Goal: Task Accomplishment & Management: Manage account settings

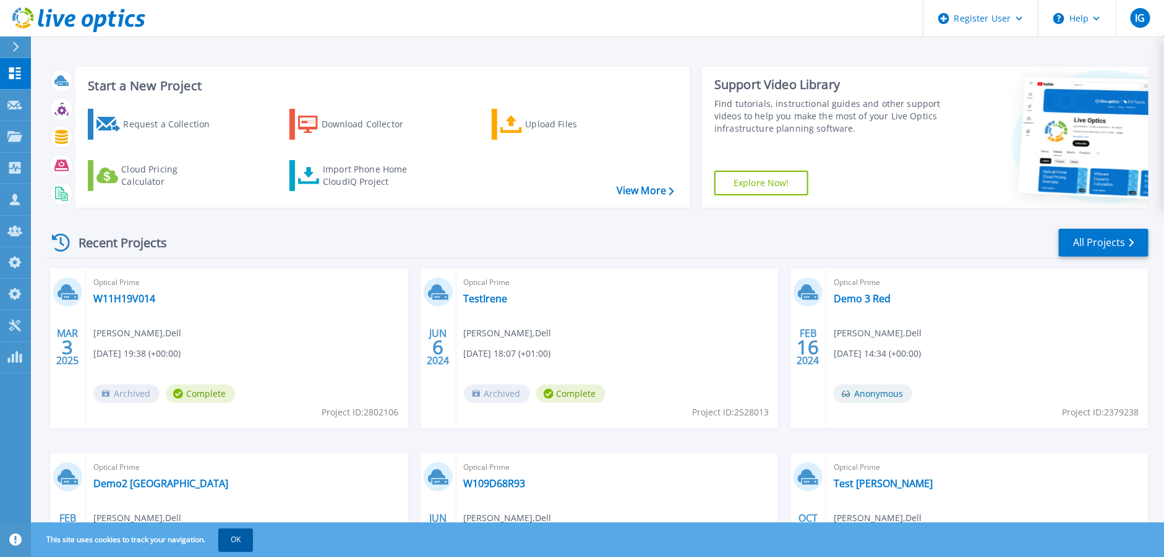
click at [236, 540] on button "OK" at bounding box center [235, 540] width 35 height 22
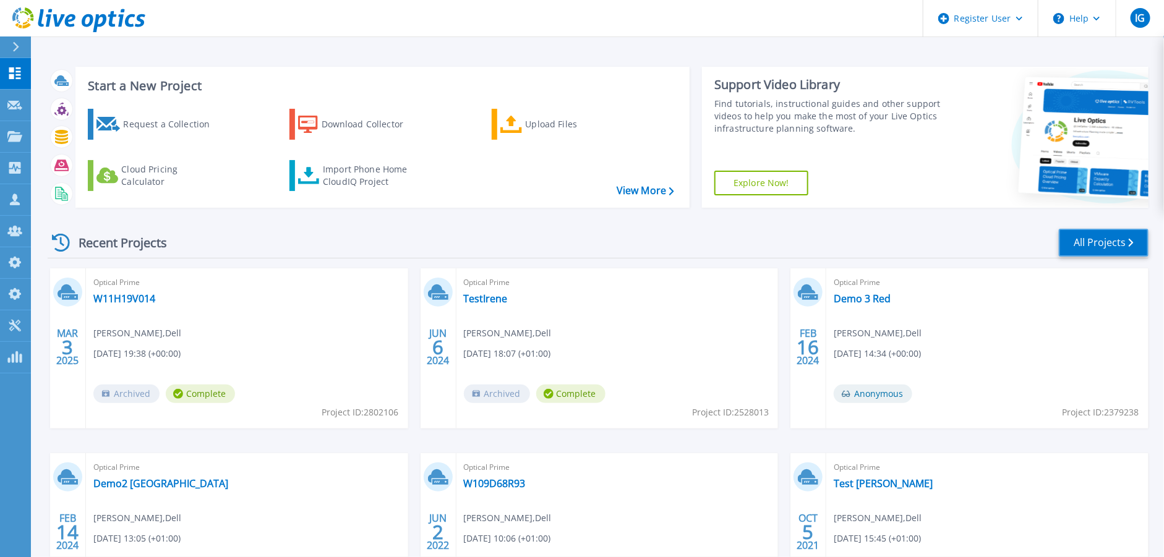
click at [1102, 245] on link "All Projects" at bounding box center [1104, 243] width 90 height 28
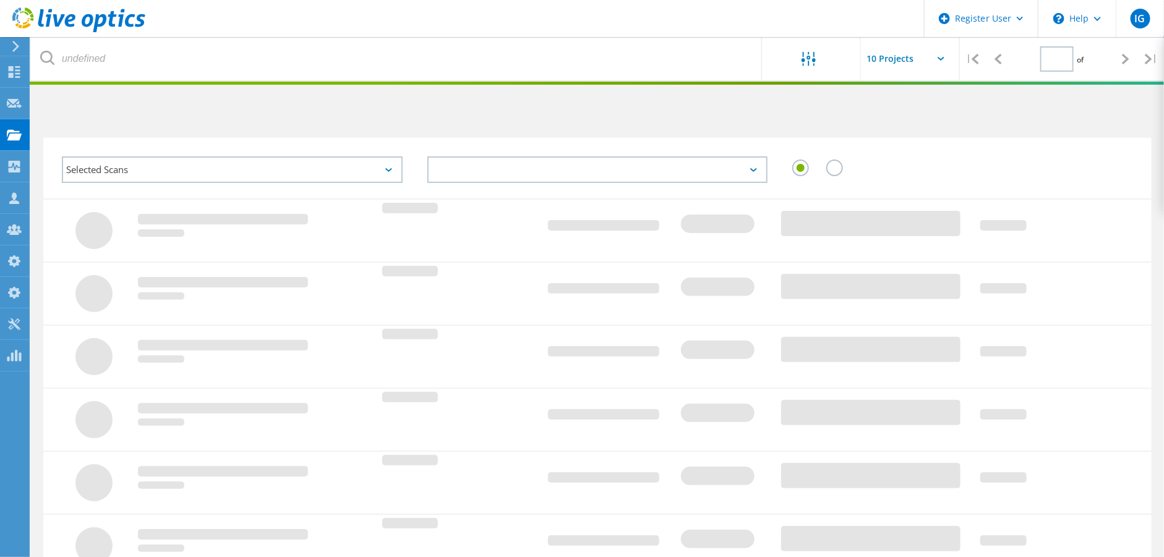
type input "1"
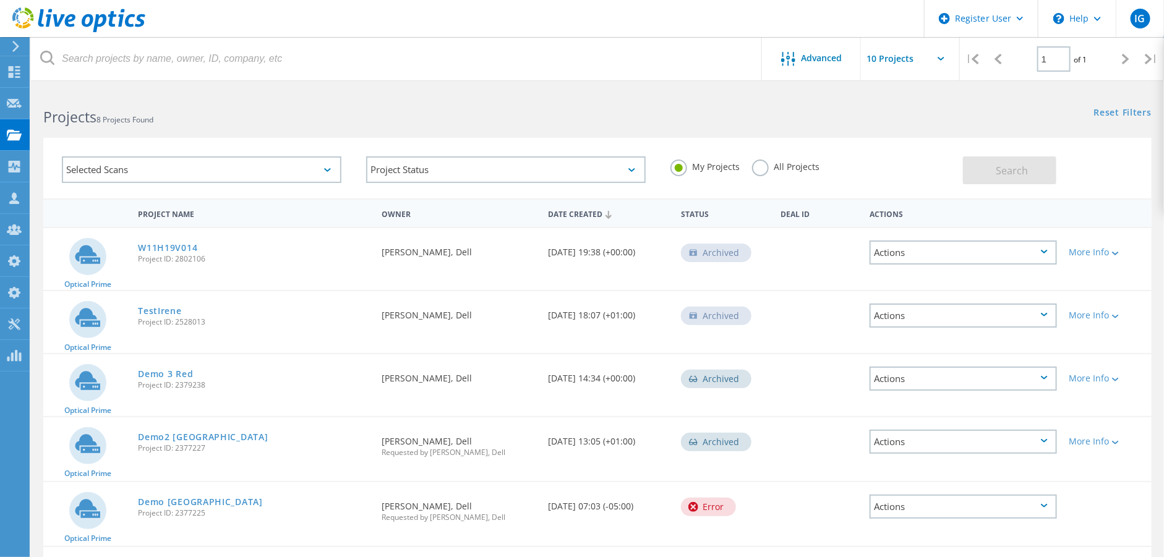
click at [260, 165] on div "Selected Scans" at bounding box center [202, 170] width 280 height 27
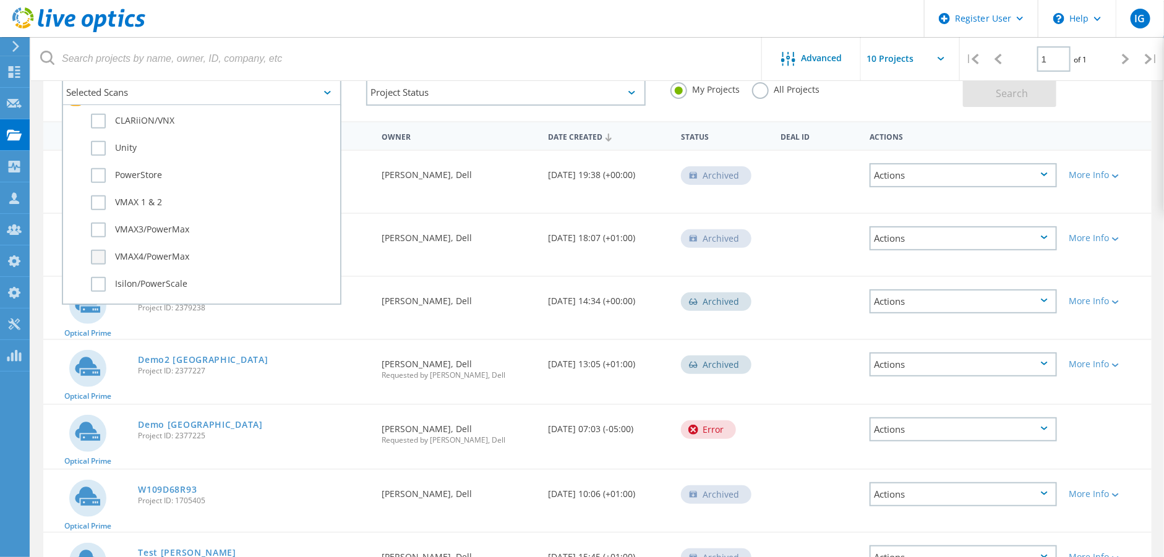
scroll to position [220, 0]
